Goal: Find specific page/section: Find specific page/section

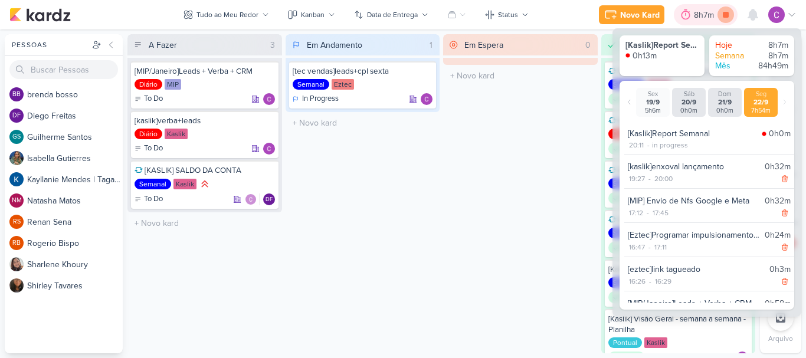
click at [727, 15] on icon at bounding box center [726, 15] width 6 height 6
click at [709, 17] on div at bounding box center [702, 14] width 17 height 19
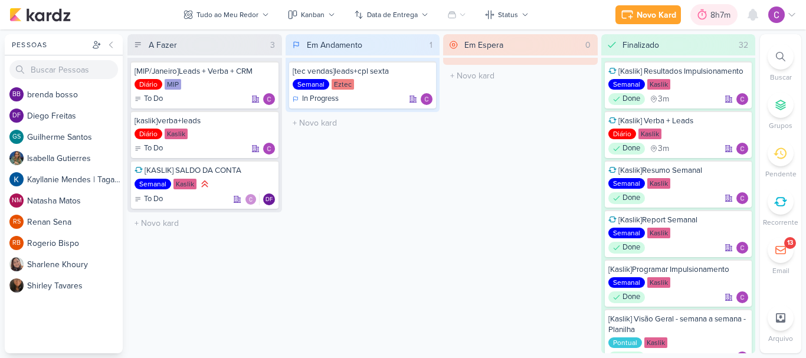
click at [709, 17] on div at bounding box center [702, 14] width 17 height 19
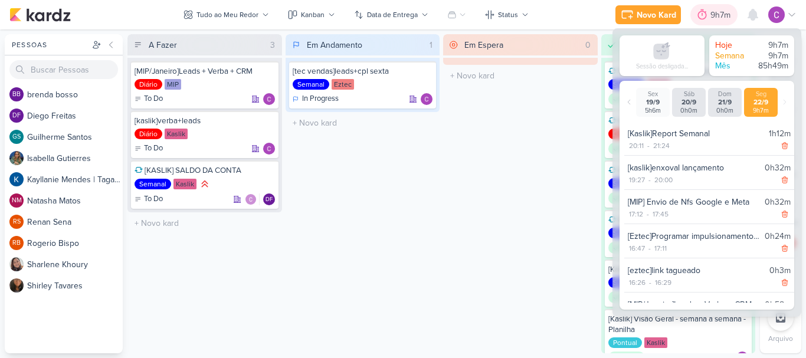
click at [713, 17] on div "9h7m" at bounding box center [723, 15] width 24 height 12
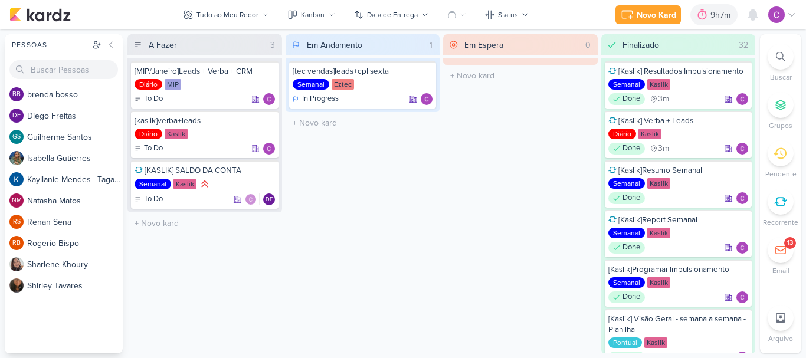
click at [780, 63] on div at bounding box center [781, 57] width 26 height 26
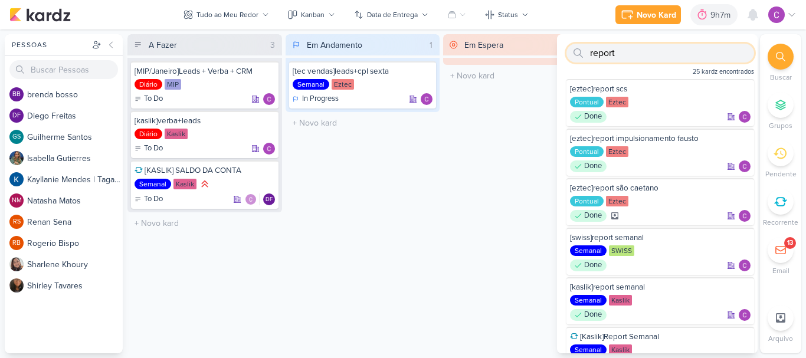
click at [652, 57] on input "report" at bounding box center [661, 53] width 188 height 19
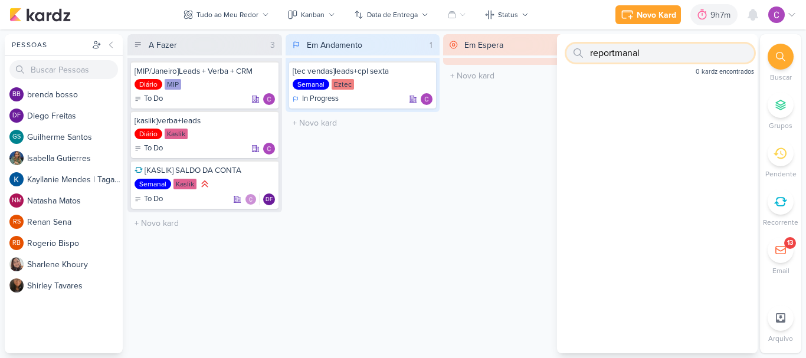
drag, startPoint x: 617, startPoint y: 55, endPoint x: 648, endPoint y: 45, distance: 32.3
click at [618, 54] on input "reportmanal" at bounding box center [661, 53] width 188 height 19
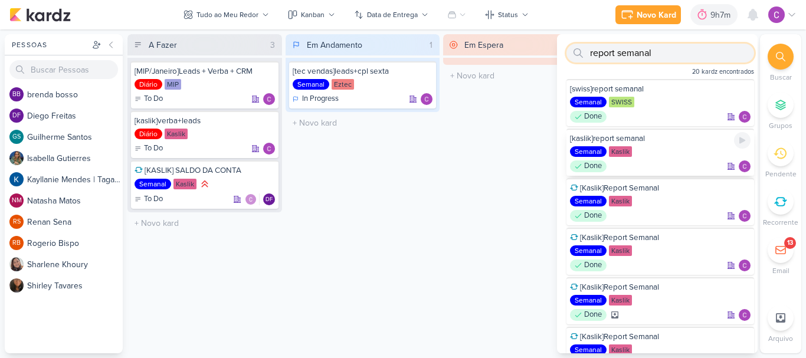
type input "report semanal"
click at [657, 144] on div "[kaslik]report semanal" at bounding box center [660, 138] width 181 height 11
